Goal: Task Accomplishment & Management: Complete application form

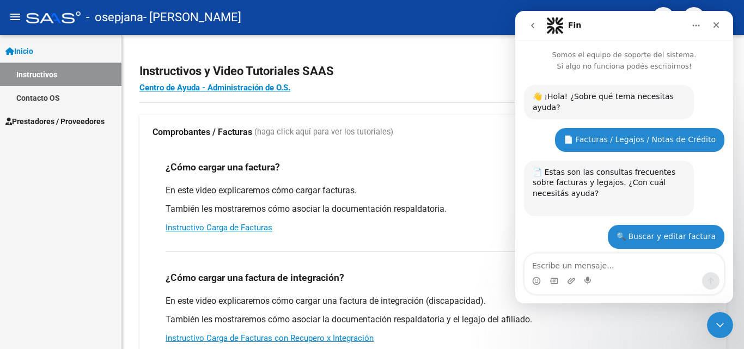
scroll to position [744, 0]
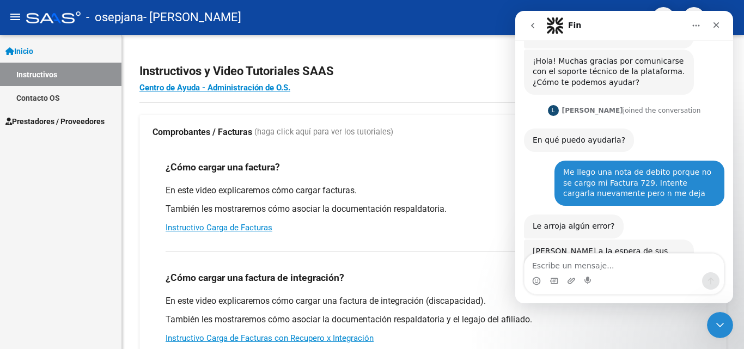
click at [650, 261] on textarea "Escribe un mensaje..." at bounding box center [623, 263] width 199 height 19
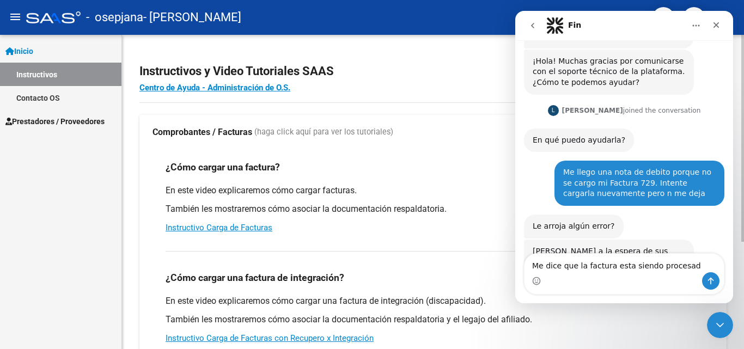
type textarea "Me dice que la factura esta siendo procesada"
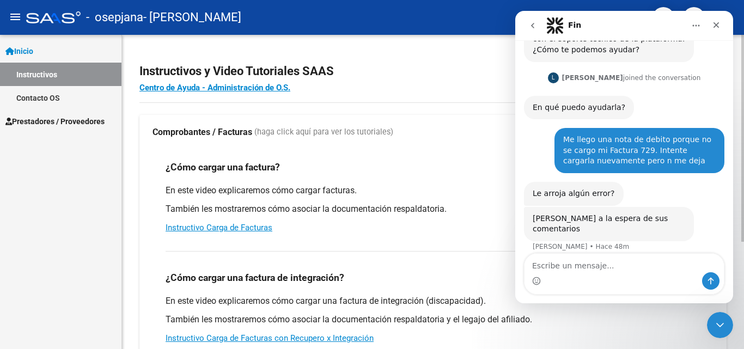
type textarea "M"
type textarea "No se que duceió. Si no la subi o no se procesó"
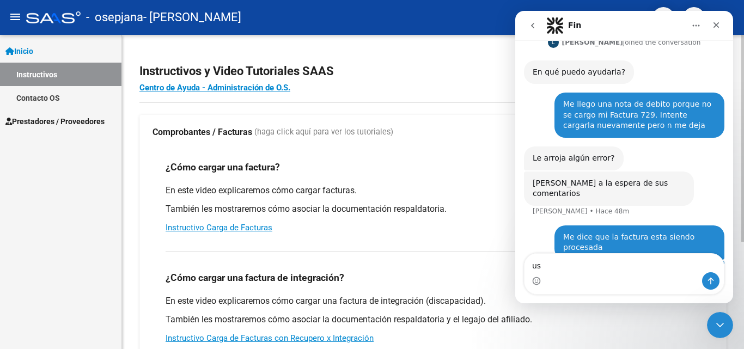
type textarea "u"
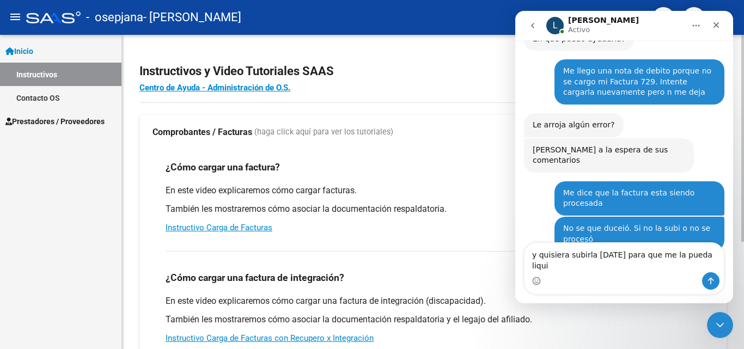
scroll to position [844, 0]
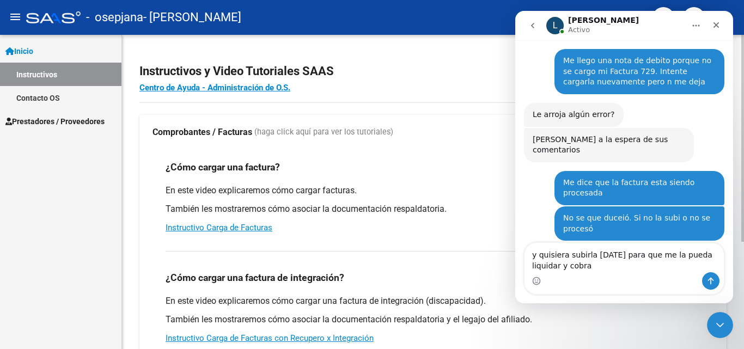
type textarea "y quisiera subirla [DATE] para que me la pueda liquidar y cobrar"
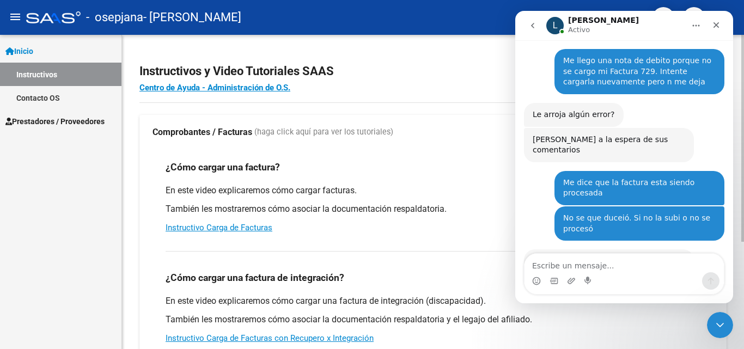
scroll to position [887, 0]
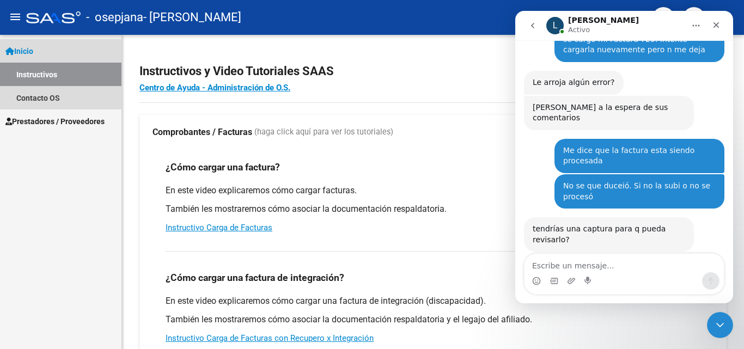
click at [63, 69] on link "Instructivos" at bounding box center [60, 74] width 121 height 23
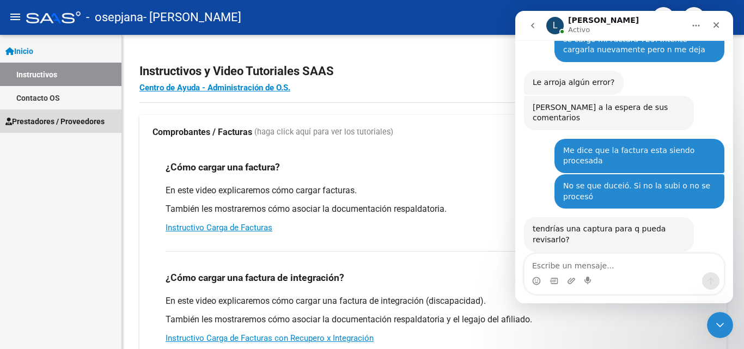
click at [57, 116] on span "Prestadores / Proveedores" at bounding box center [54, 121] width 99 height 12
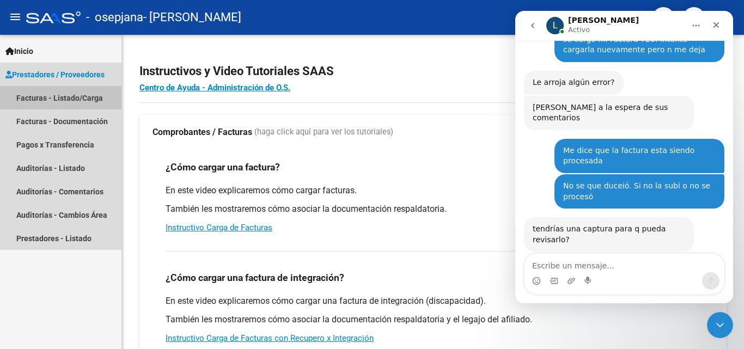
click at [60, 103] on link "Facturas - Listado/Carga" at bounding box center [60, 97] width 121 height 23
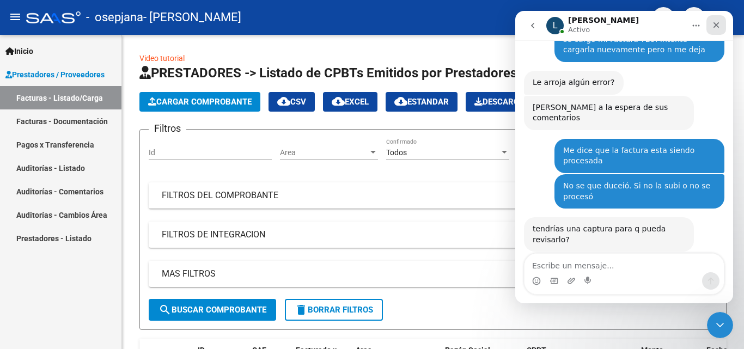
click at [714, 29] on icon "Cerrar" at bounding box center [716, 25] width 9 height 9
click at [717, 24] on mat-toolbar "menu - osepjana - [PERSON_NAME] SOLEDAD person" at bounding box center [372, 17] width 744 height 35
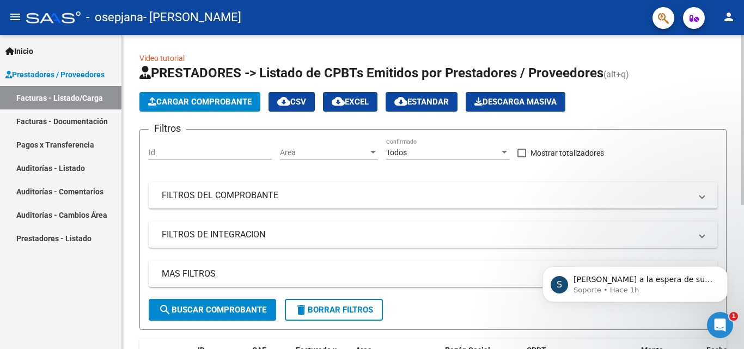
scroll to position [887, 0]
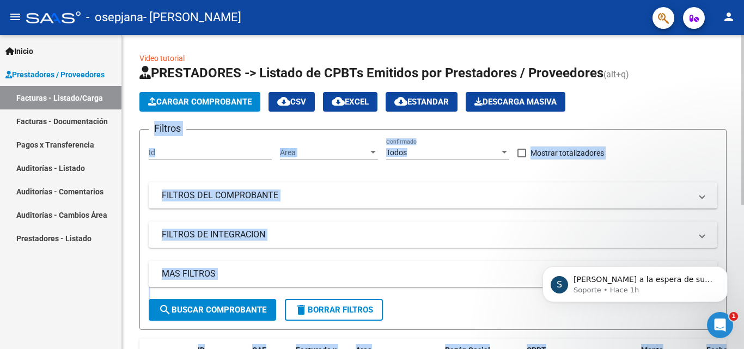
drag, startPoint x: 740, startPoint y: 83, endPoint x: 743, endPoint y: 189, distance: 105.7
click at [743, 189] on div "Video tutorial PRESTADORES -> Listado de CPBTs Emitidos por Prestadores / Prove…" at bounding box center [434, 321] width 624 height 573
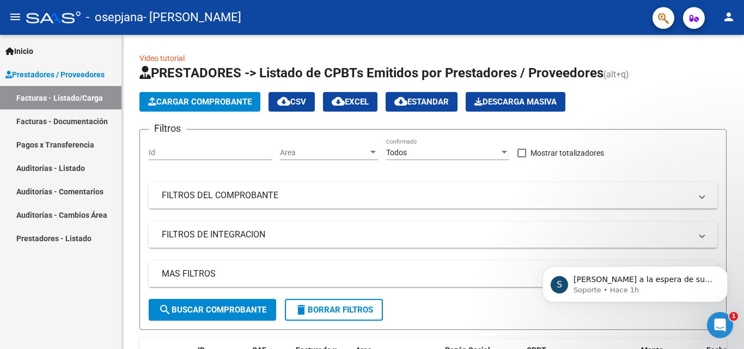
drag, startPoint x: 87, startPoint y: 261, endPoint x: 88, endPoint y: 267, distance: 5.6
click at [88, 267] on div "Inicio Instructivos Contacto OS Prestadores / Proveedores Facturas - Listado/Ca…" at bounding box center [60, 192] width 121 height 314
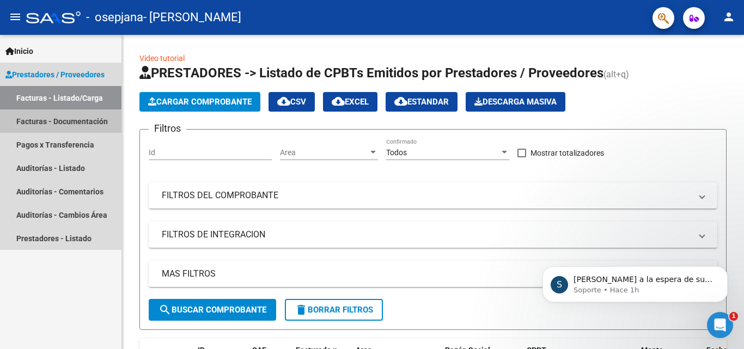
click at [74, 118] on link "Facturas - Documentación" at bounding box center [60, 120] width 121 height 23
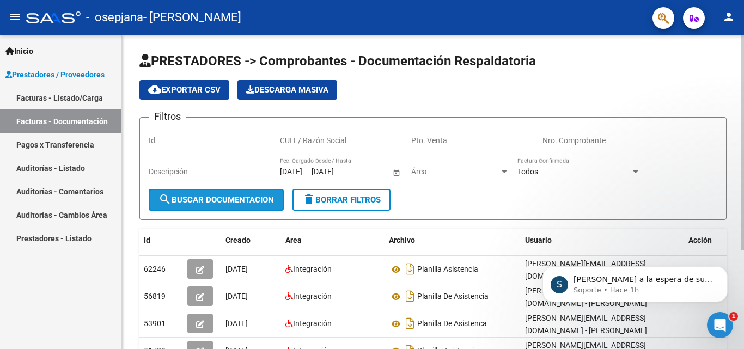
click at [211, 198] on span "search Buscar Documentacion" at bounding box center [215, 200] width 115 height 10
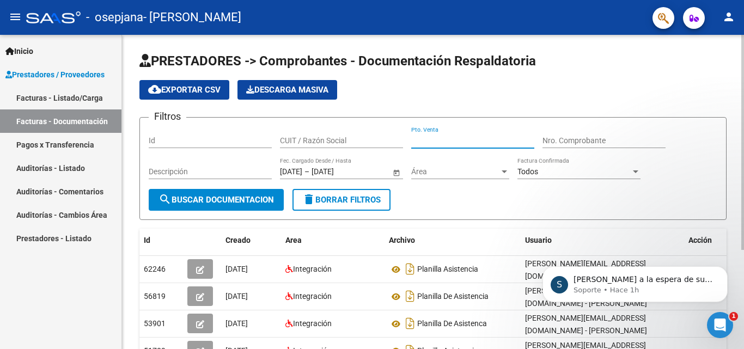
click at [457, 142] on input "Pto. Venta" at bounding box center [472, 140] width 123 height 9
type input "00002"
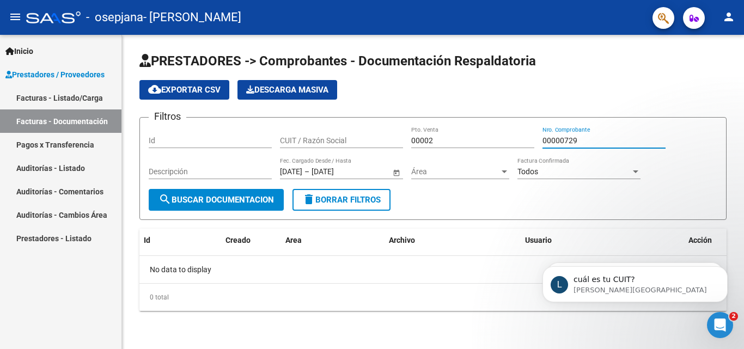
scroll to position [920, 0]
type input "00000729"
click at [77, 106] on link "Facturas - Listado/Carga" at bounding box center [60, 97] width 121 height 23
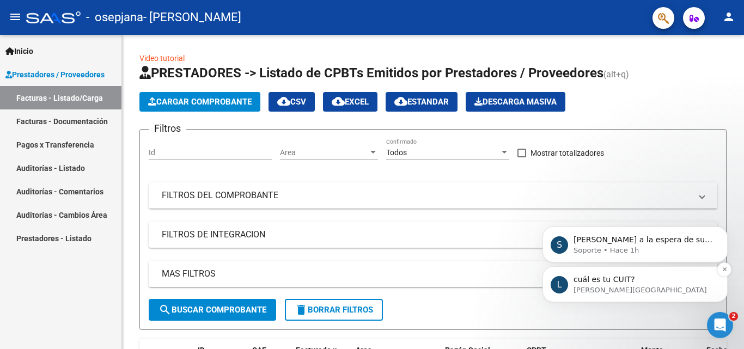
click at [647, 294] on p "[PERSON_NAME][GEOGRAPHIC_DATA]" at bounding box center [643, 290] width 140 height 10
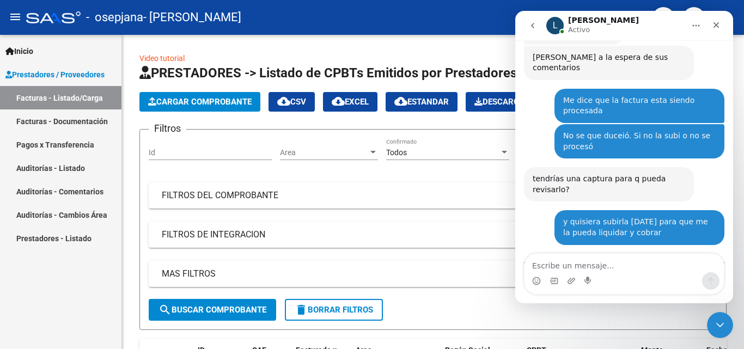
scroll to position [938, 0]
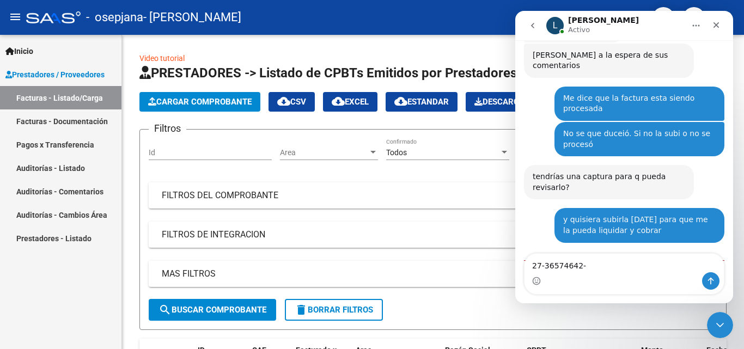
type textarea "27-36574642-2"
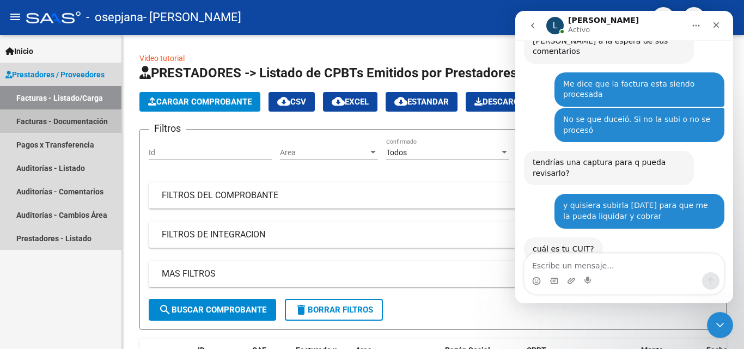
click at [83, 120] on link "Facturas - Documentación" at bounding box center [60, 120] width 121 height 23
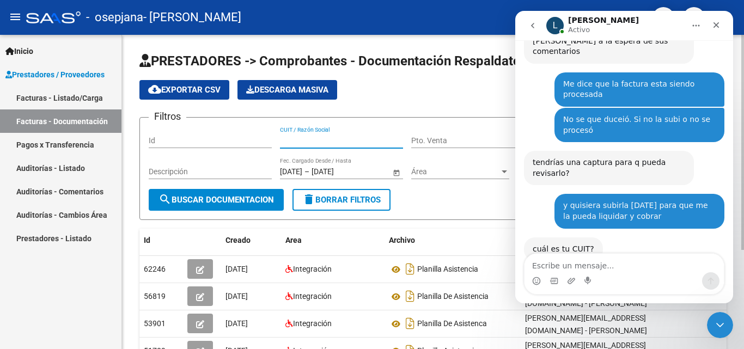
click at [333, 137] on input "CUIT / Razón Social" at bounding box center [341, 140] width 123 height 9
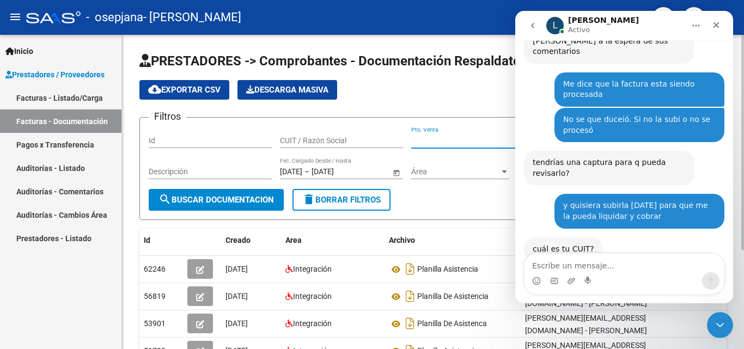
click at [445, 139] on input "Pto. Venta" at bounding box center [472, 140] width 123 height 9
type input "0000"
click at [71, 91] on link "Facturas - Listado/Carga" at bounding box center [60, 97] width 121 height 23
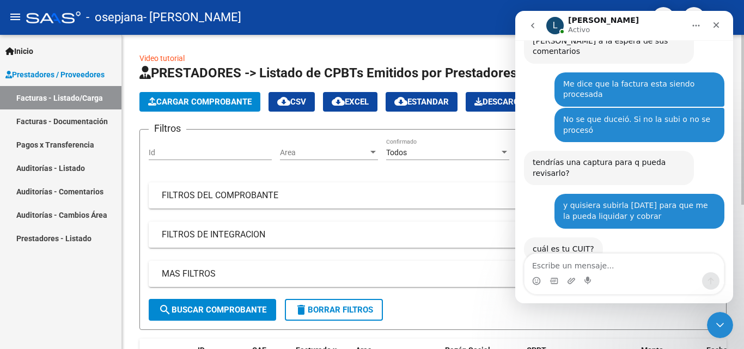
click at [197, 94] on button "Cargar Comprobante" at bounding box center [199, 102] width 121 height 20
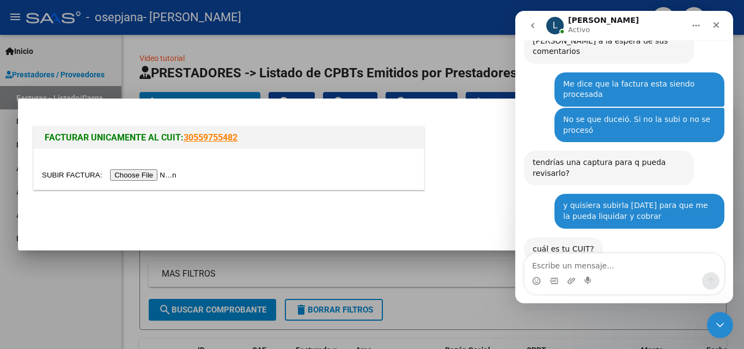
click at [163, 170] on input "file" at bounding box center [111, 174] width 138 height 11
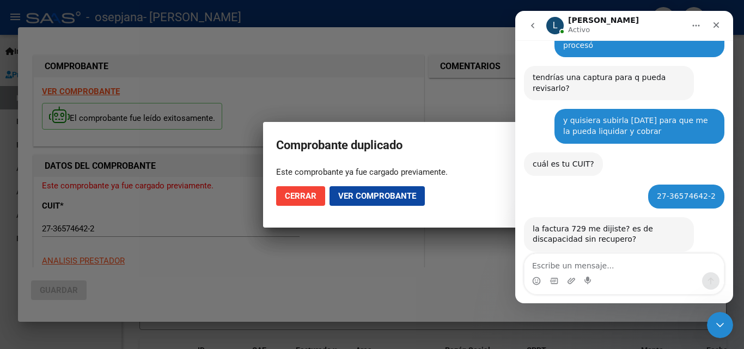
scroll to position [995, 0]
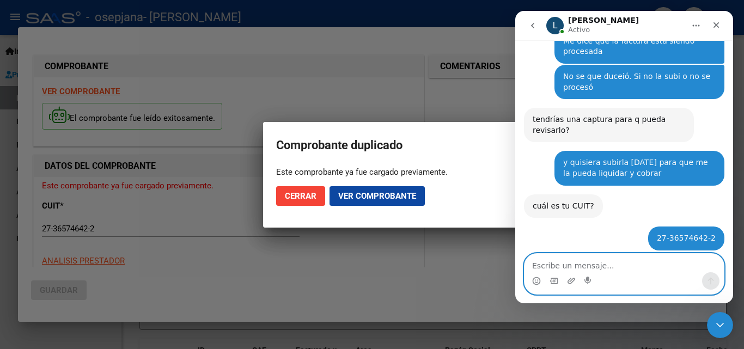
click at [618, 260] on textarea "Escribe un mensaje..." at bounding box center [623, 263] width 199 height 19
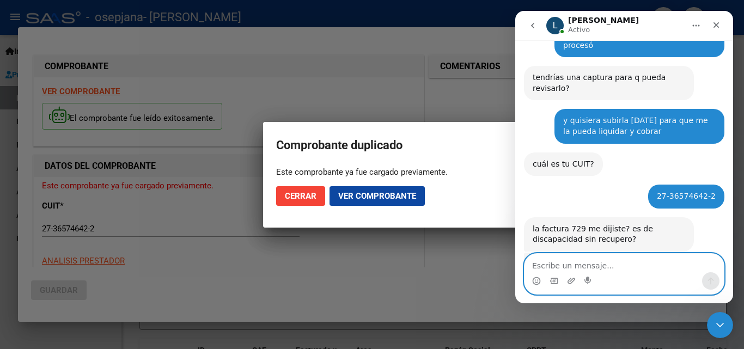
scroll to position [1062, 0]
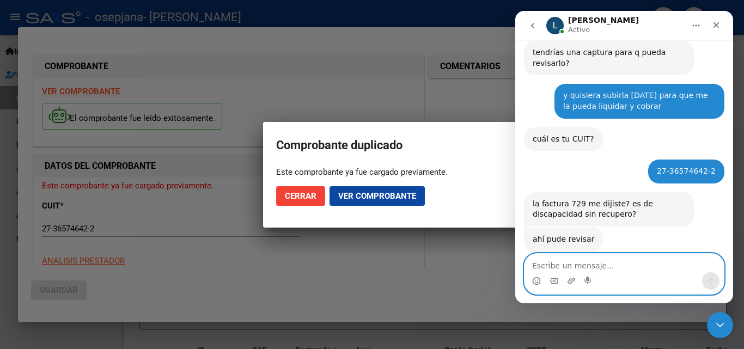
click at [618, 260] on textarea "Escribe un mensaje..." at bounding box center [623, 263] width 199 height 19
click at [616, 268] on textarea "Escribe un mensaje..." at bounding box center [623, 263] width 199 height 19
type textarea "Sisi"
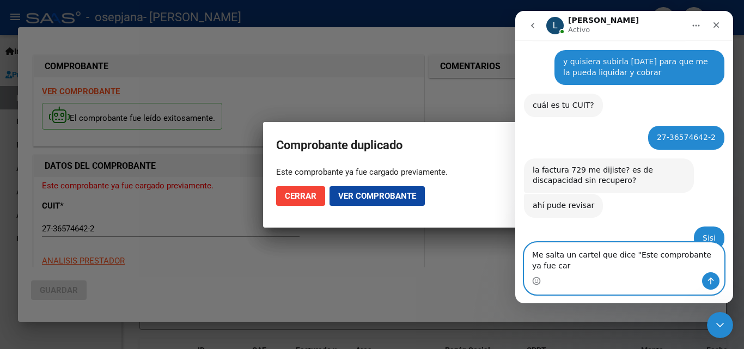
scroll to position [1107, 0]
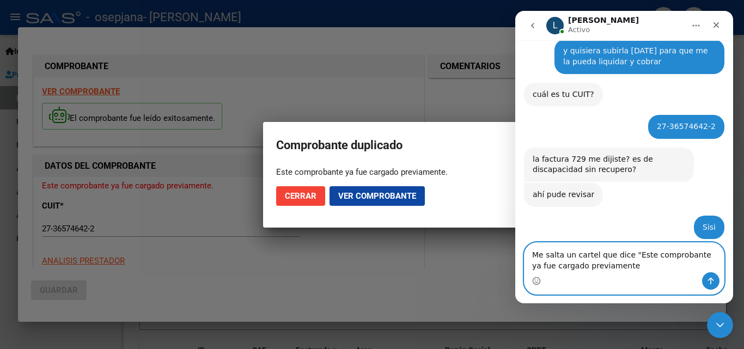
type textarea "Me salta un cartel que dice "Este comprobante ya fue cargado previamente""
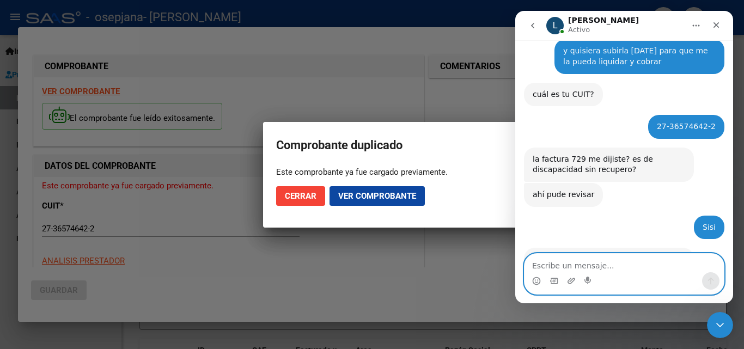
scroll to position [1139, 0]
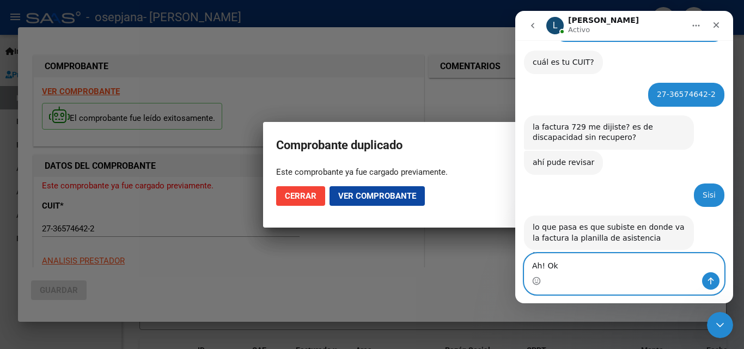
type textarea "Ah! Ok."
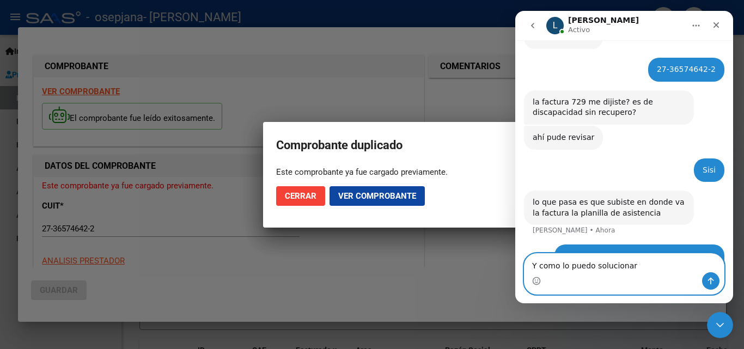
type textarea "Y como lo puedo solucionar?"
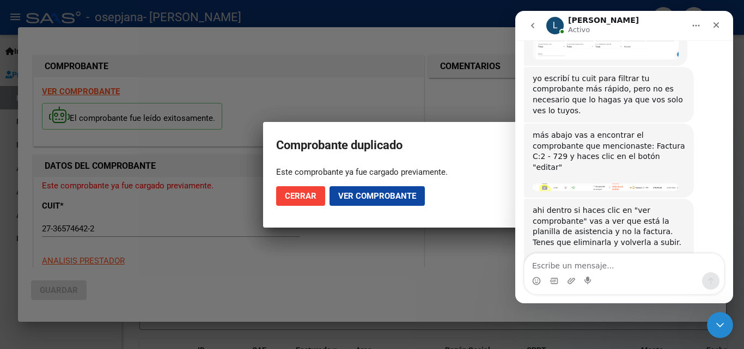
scroll to position [1602, 0]
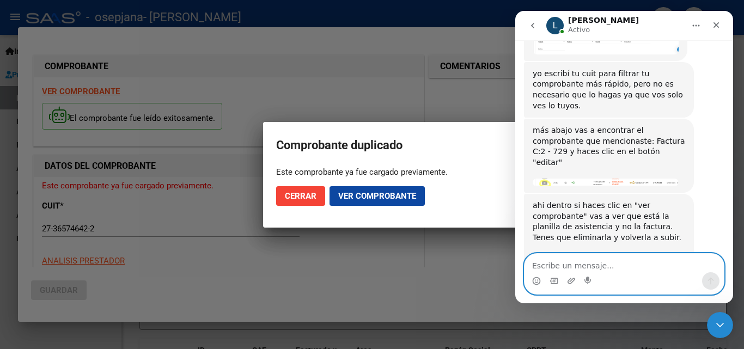
click at [632, 265] on textarea "Escribe un mensaje..." at bounding box center [623, 263] width 199 height 19
type textarea "Perfecto! Muchas gracias!!"
